Goal: Use online tool/utility: Utilize a website feature to perform a specific function

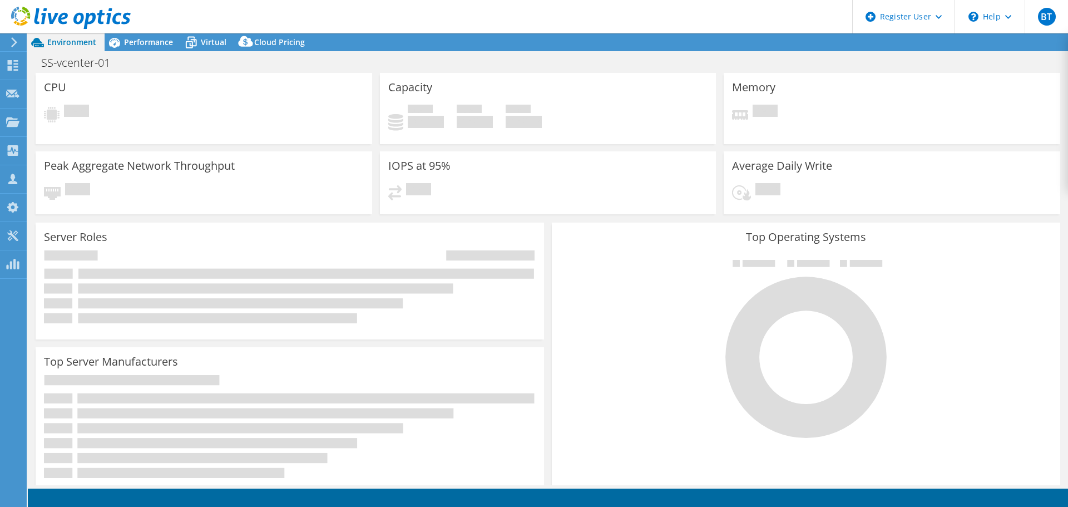
select select "USD"
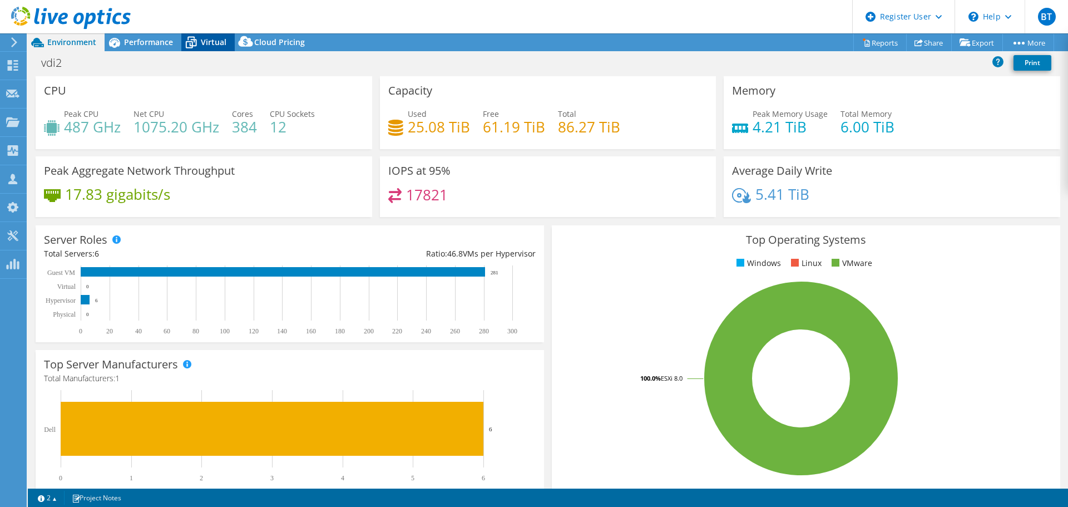
click at [210, 41] on span "Virtual" at bounding box center [214, 42] width 26 height 11
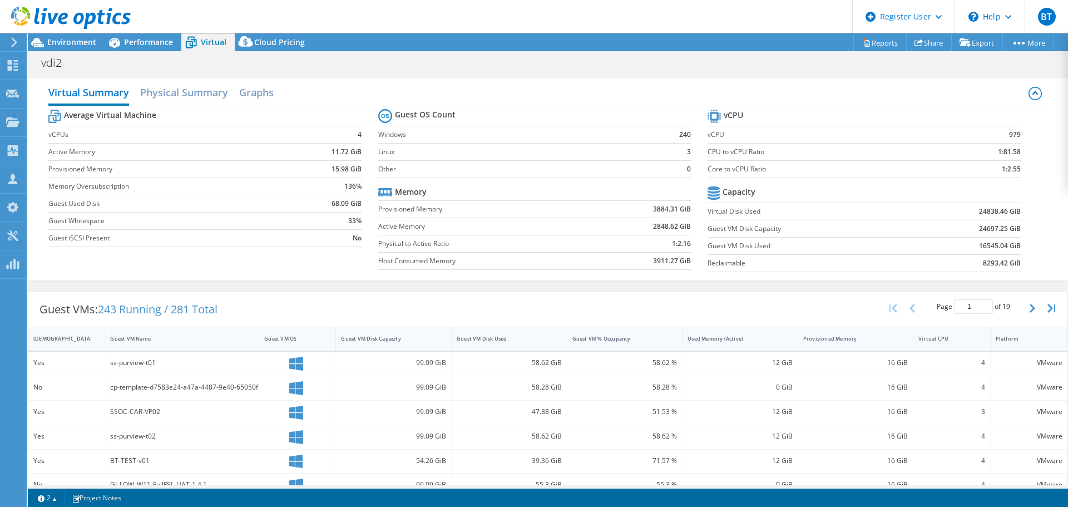
click at [844, 341] on div "Provisioned Memory" at bounding box center [849, 338] width 92 height 7
click at [750, 340] on div "Used Memory (Active)" at bounding box center [733, 338] width 92 height 7
click at [825, 344] on div "Provisioned Memory" at bounding box center [849, 338] width 102 height 17
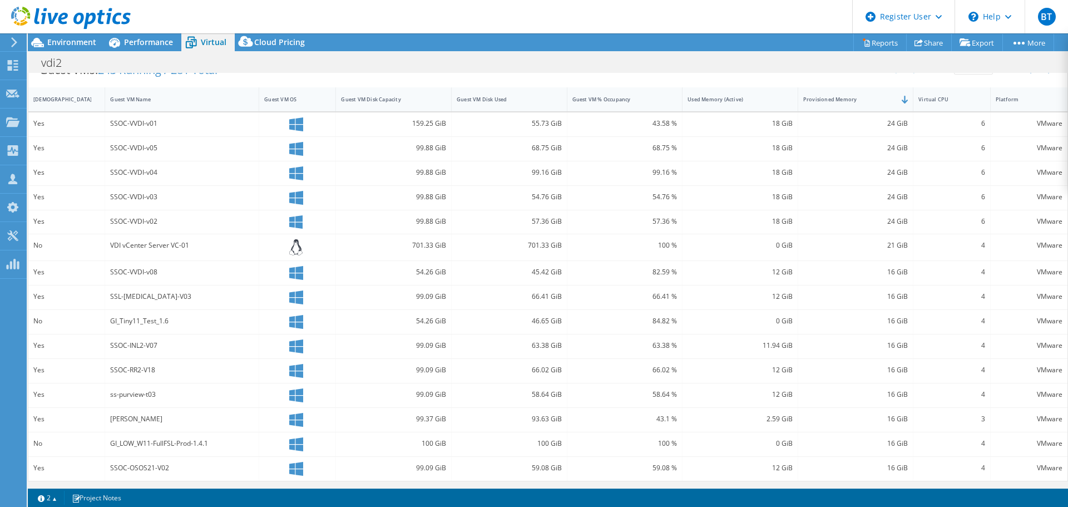
scroll to position [241, 0]
click at [749, 97] on div "Used Memory (Active)" at bounding box center [733, 97] width 92 height 7
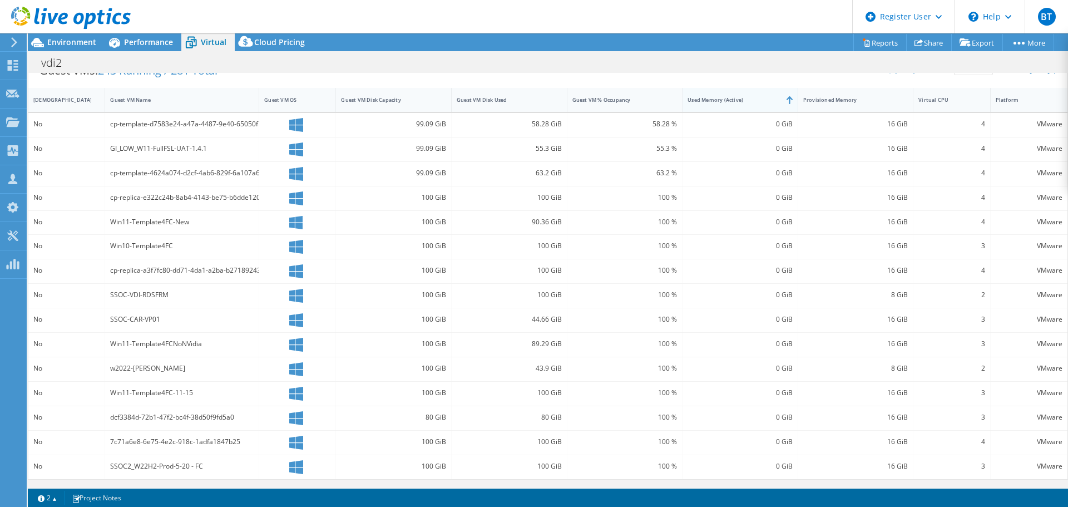
click at [749, 97] on div "Used Memory (Active)" at bounding box center [733, 99] width 92 height 7
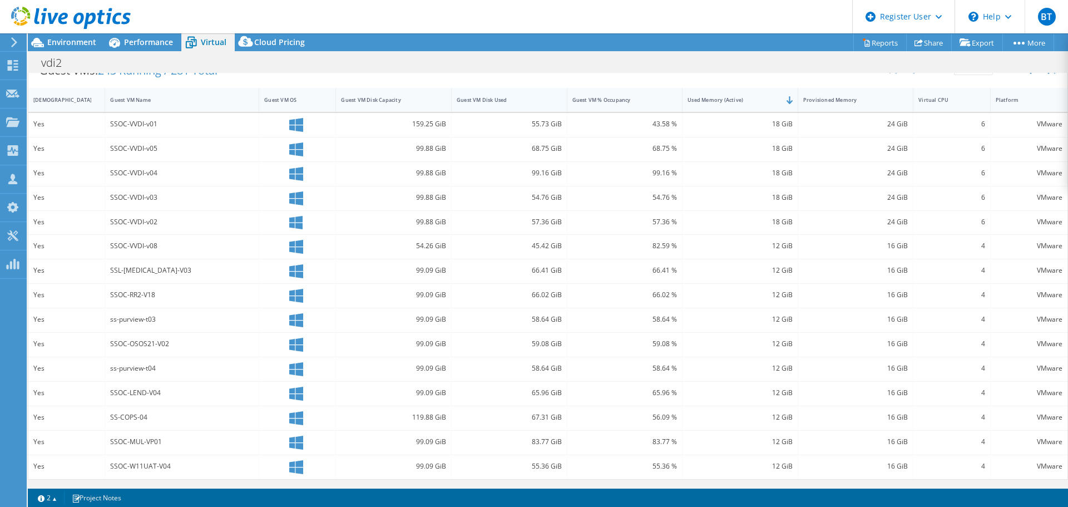
click at [513, 98] on div "Guest VM Disk Used" at bounding box center [503, 99] width 92 height 7
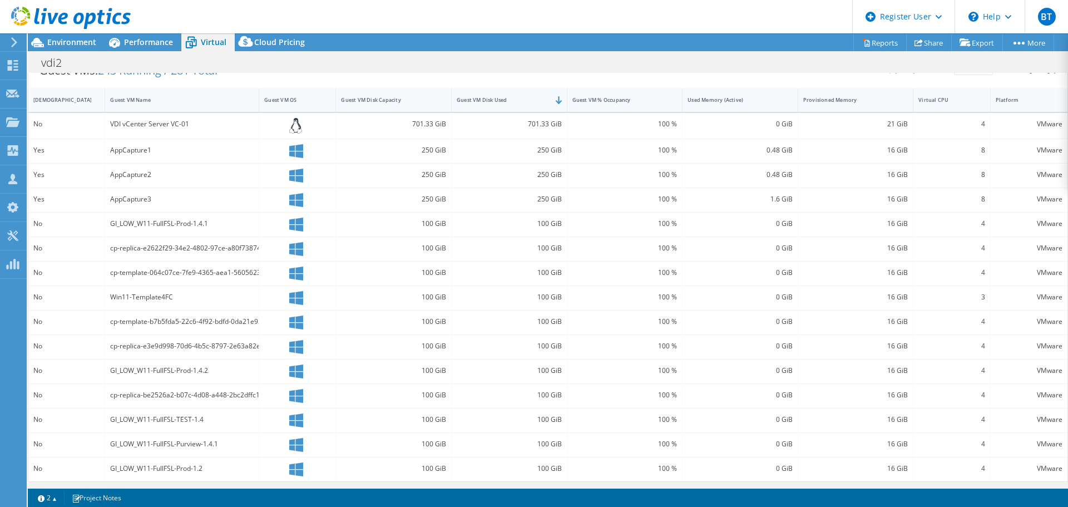
scroll to position [183, 0]
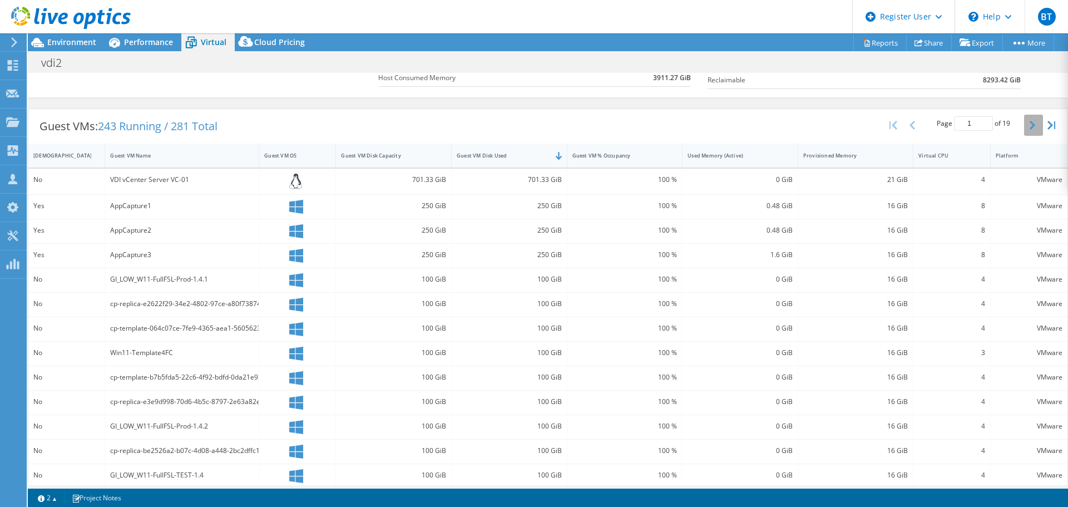
click at [1029, 125] on icon "button" at bounding box center [1032, 125] width 6 height 9
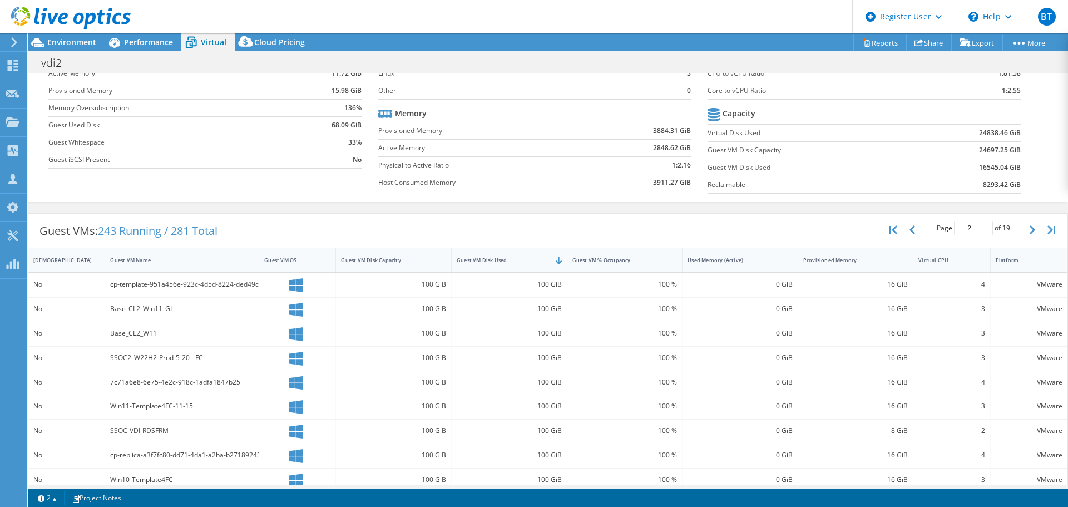
scroll to position [72, 0]
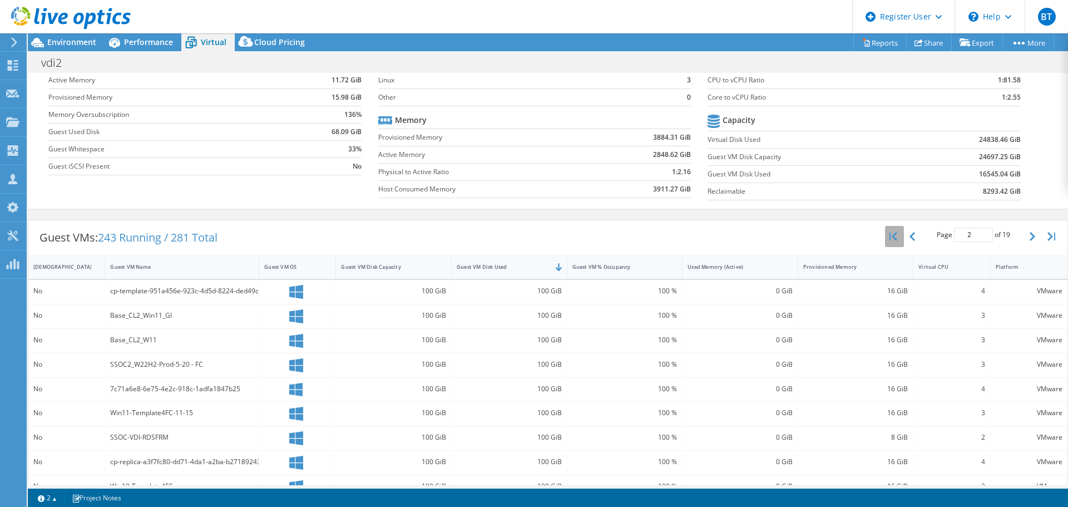
click at [889, 239] on icon "button" at bounding box center [893, 236] width 8 height 9
type input "1"
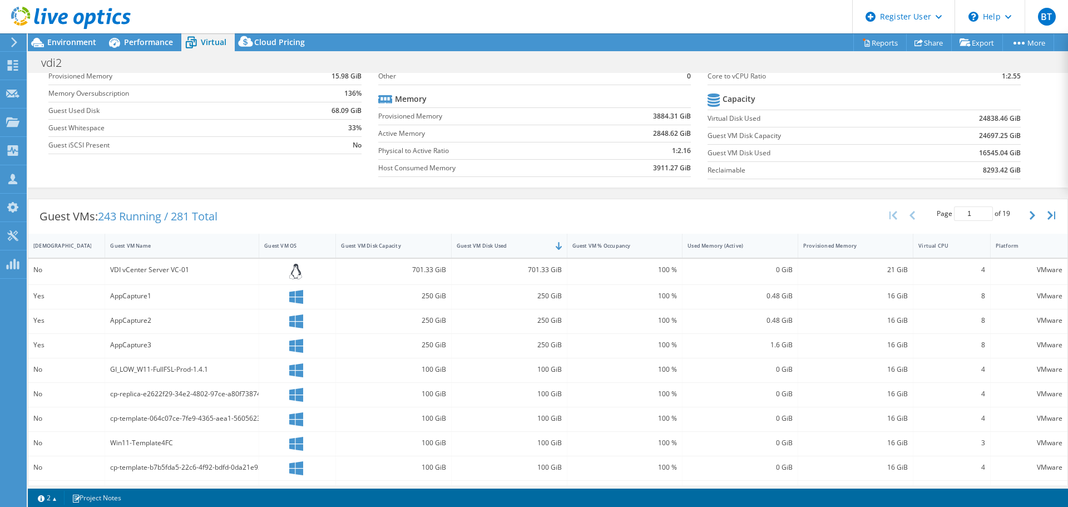
scroll to position [94, 0]
